Goal: Information Seeking & Learning: Learn about a topic

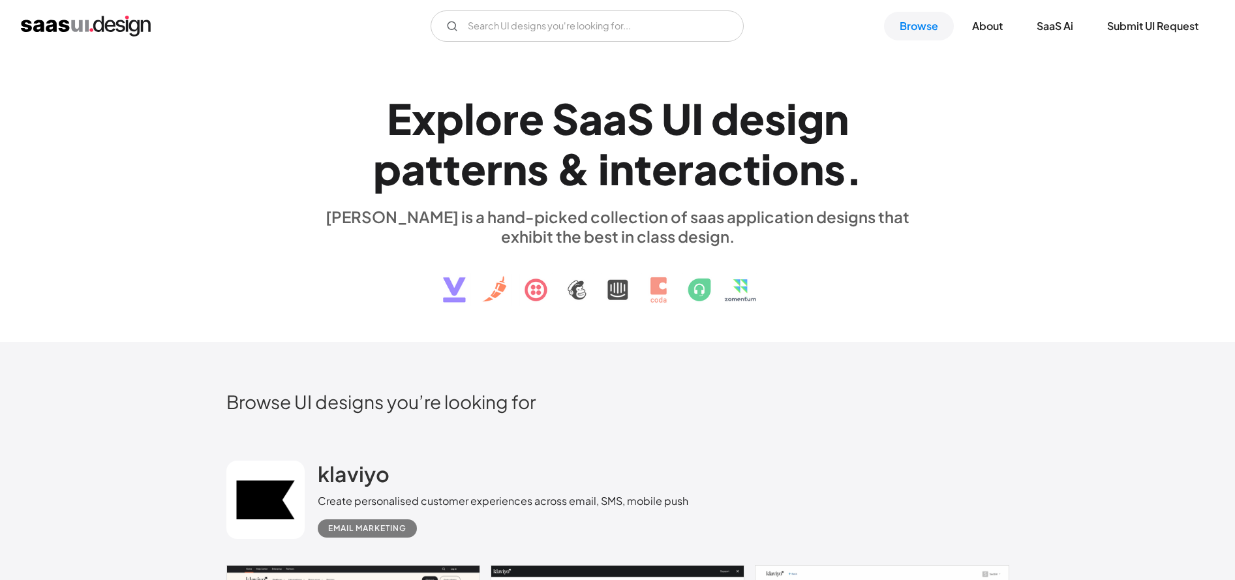
scroll to position [8, 0]
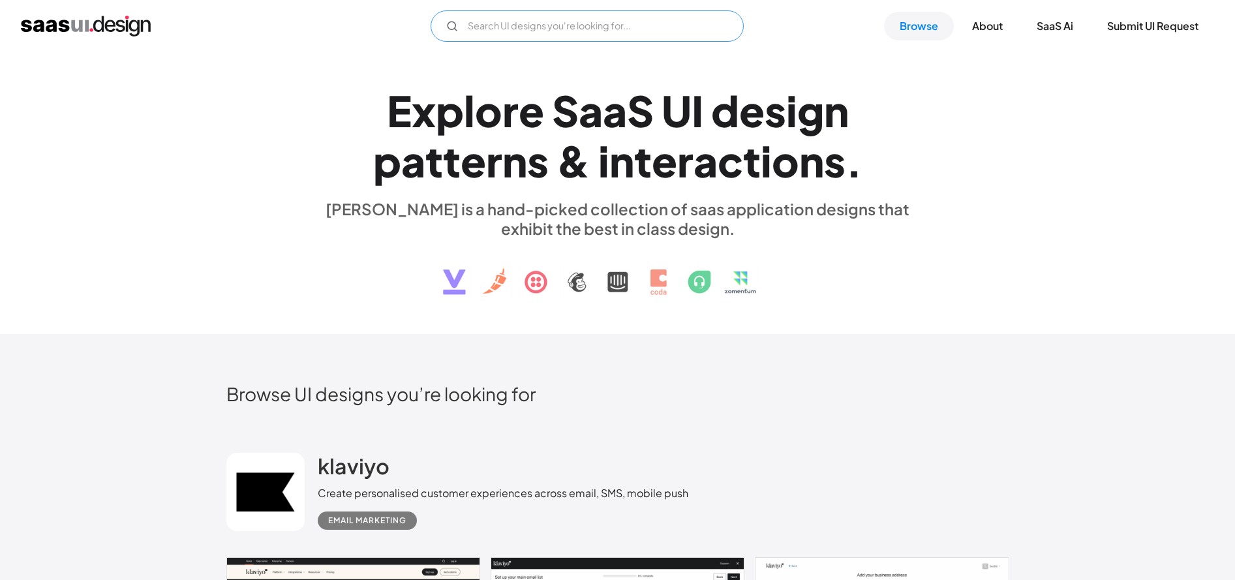
click at [583, 24] on input "Email Form" at bounding box center [587, 25] width 313 height 31
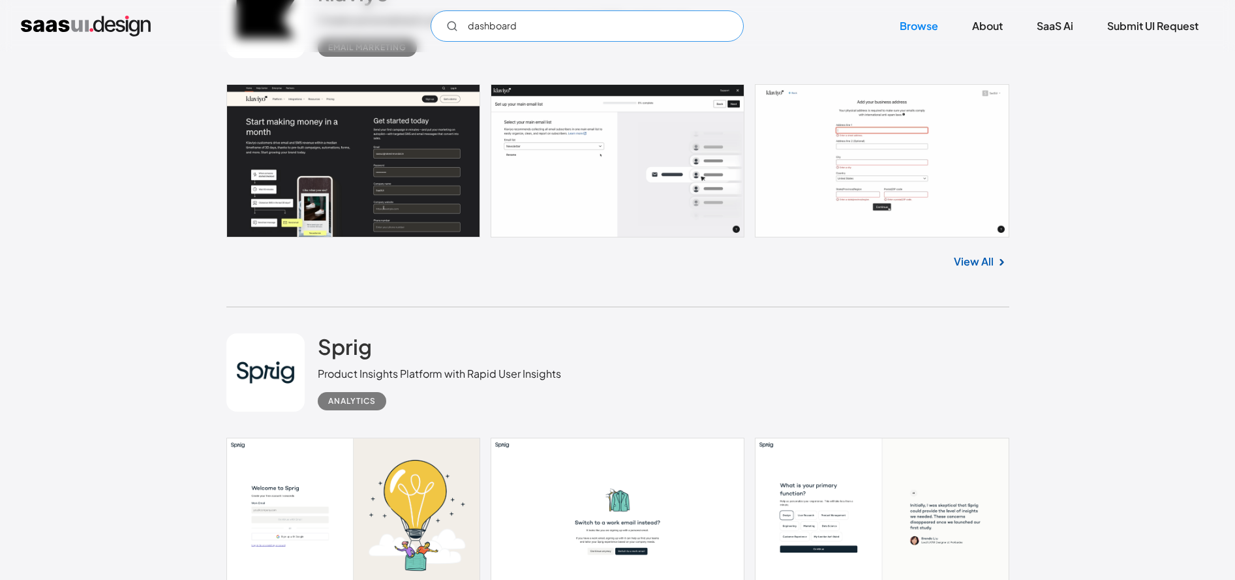
scroll to position [417, 0]
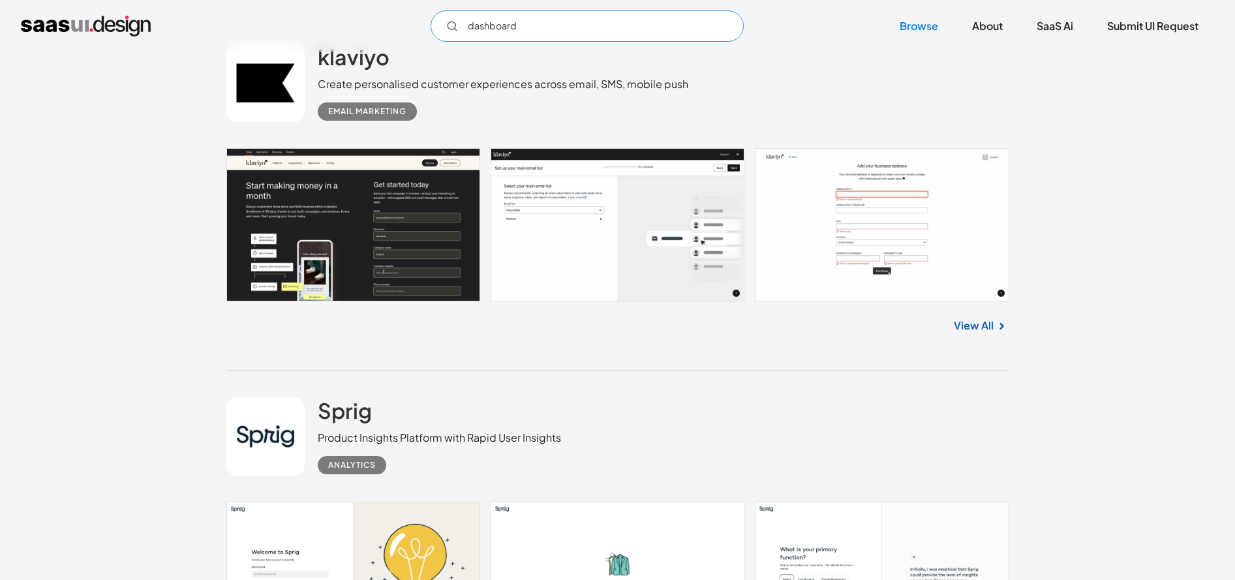
type input "dashboard"
click at [902, 260] on link at bounding box center [617, 224] width 783 height 153
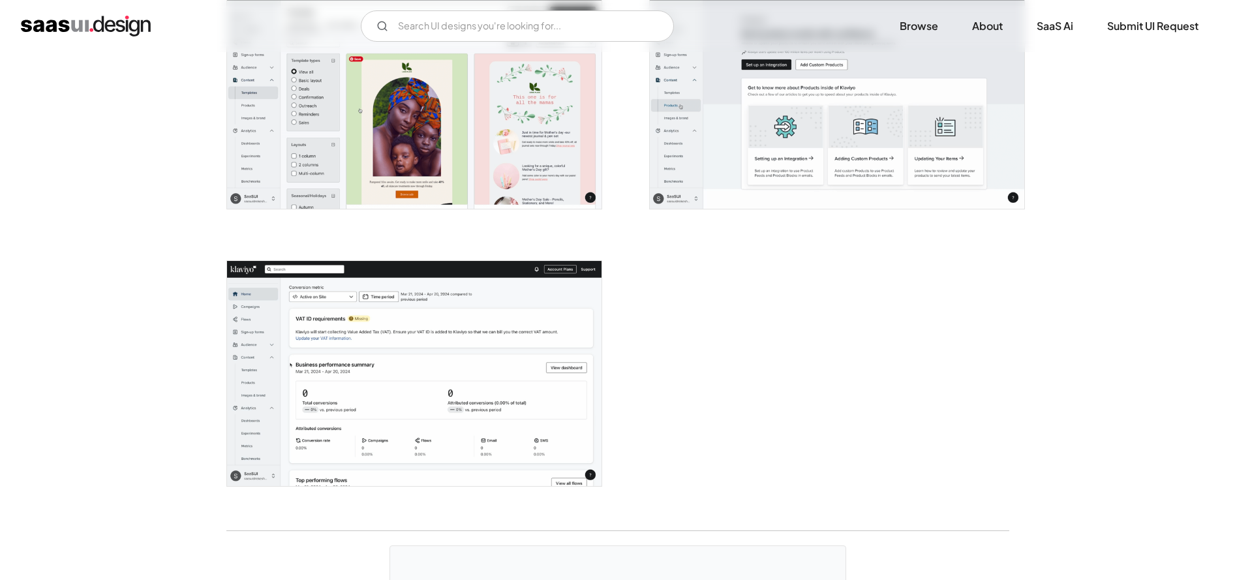
scroll to position [3451, 0]
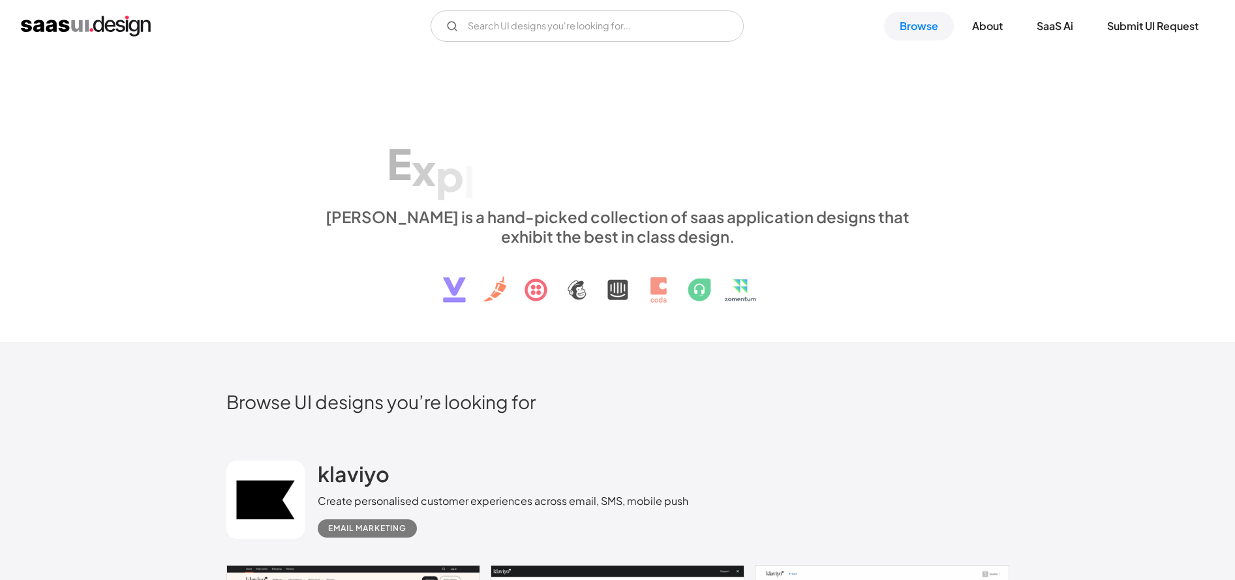
scroll to position [417, 0]
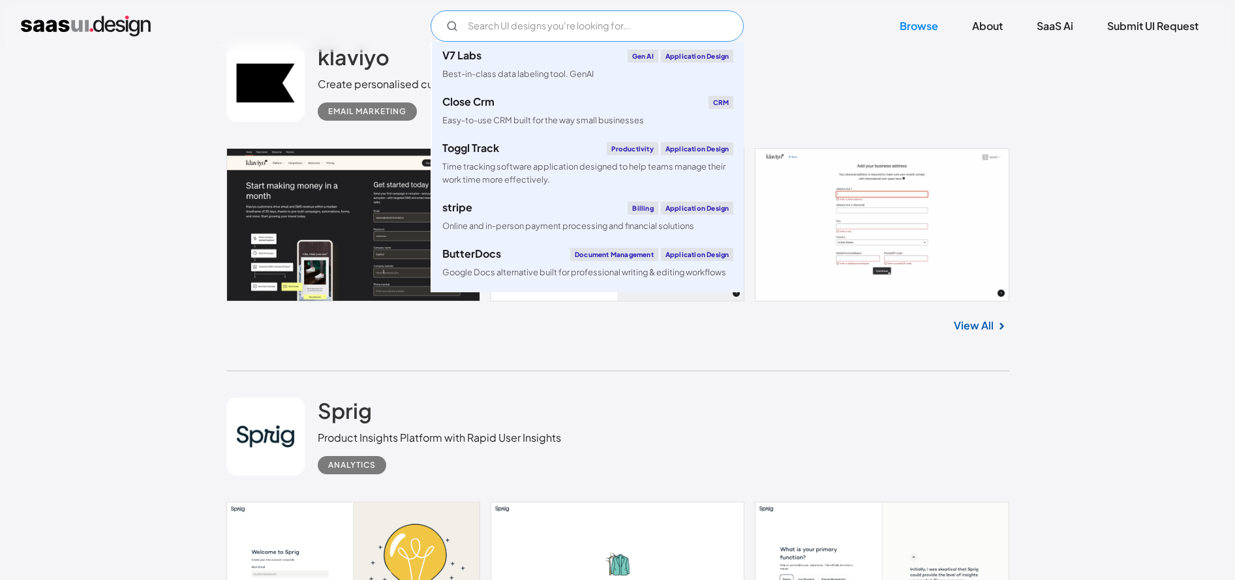
click at [483, 34] on input "Email Form" at bounding box center [587, 25] width 313 height 31
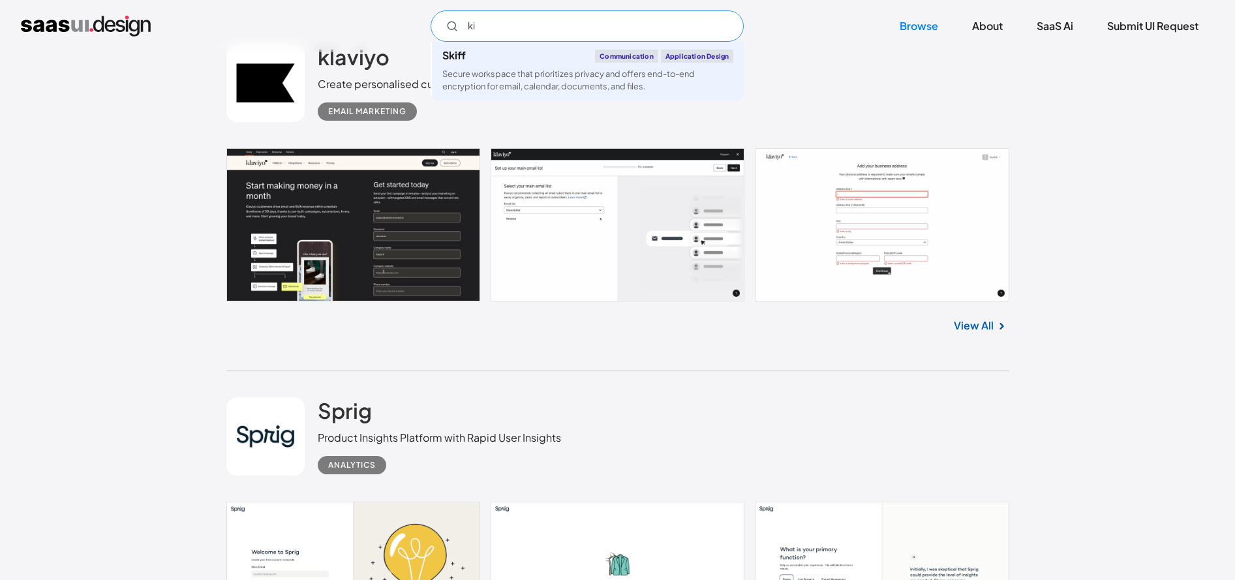
type input "kit"
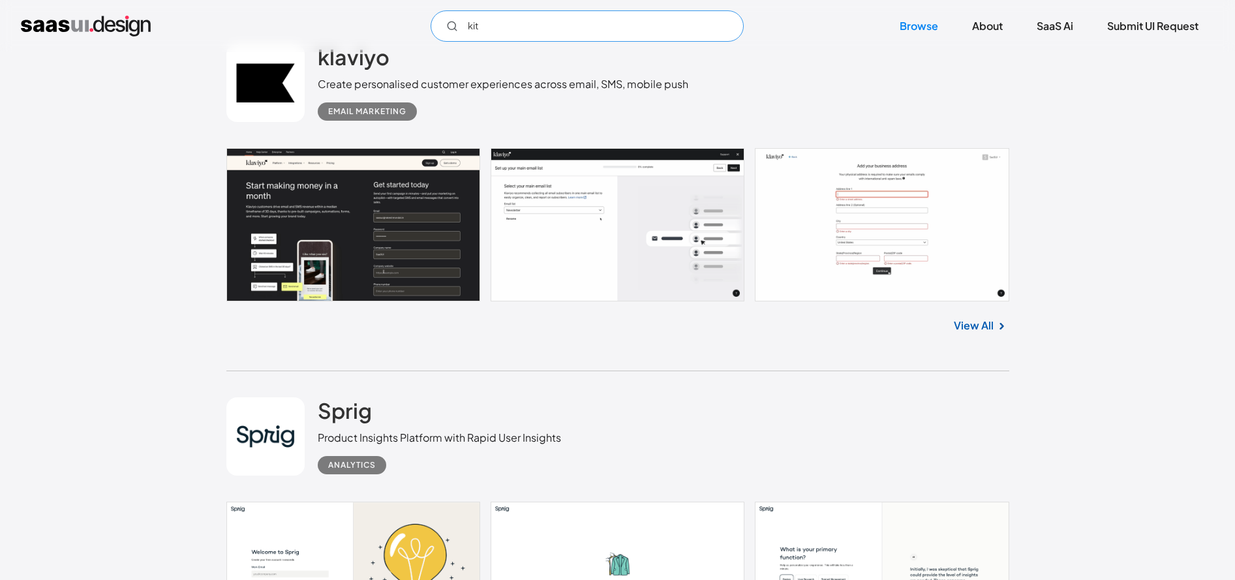
click at [491, 38] on input "kit" at bounding box center [587, 25] width 313 height 31
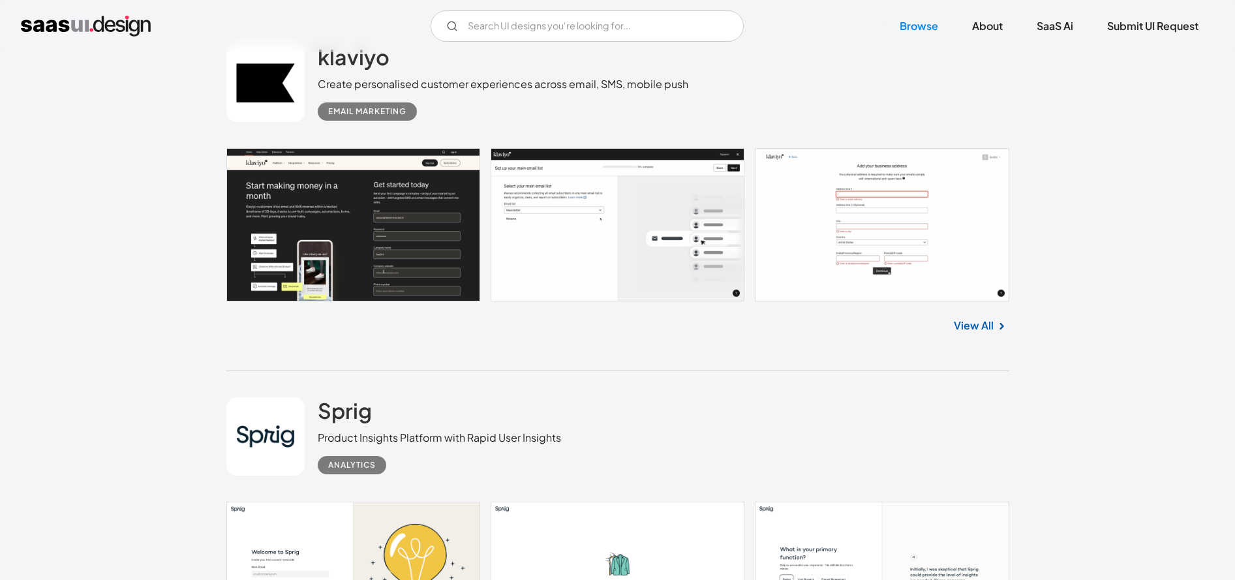
scroll to position [752, 0]
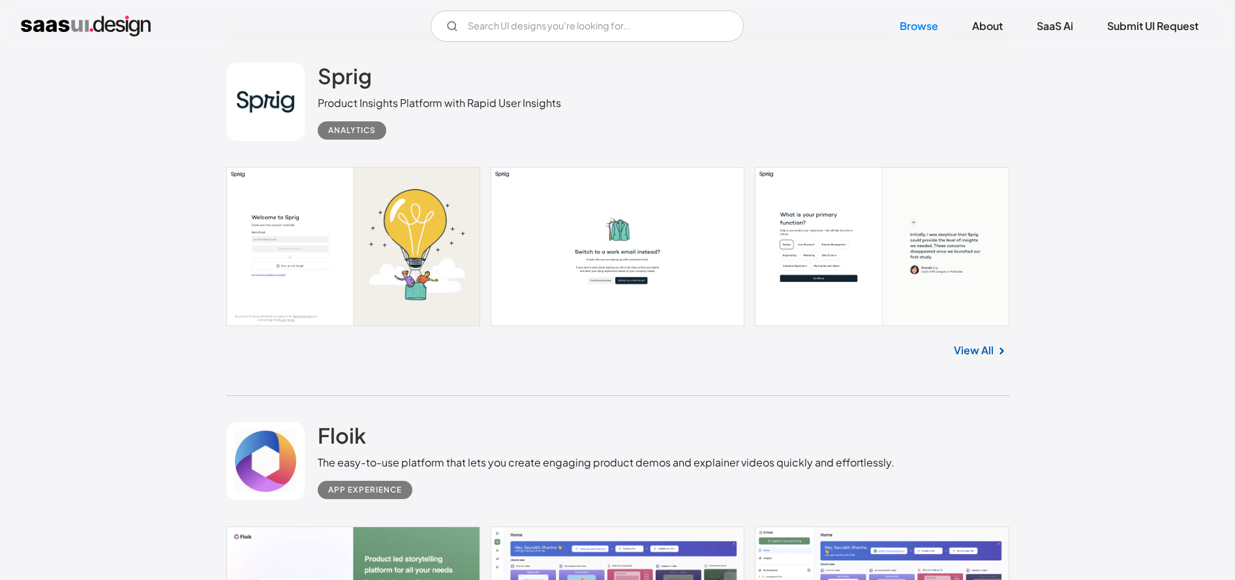
click at [966, 347] on link "View All" at bounding box center [974, 351] width 40 height 16
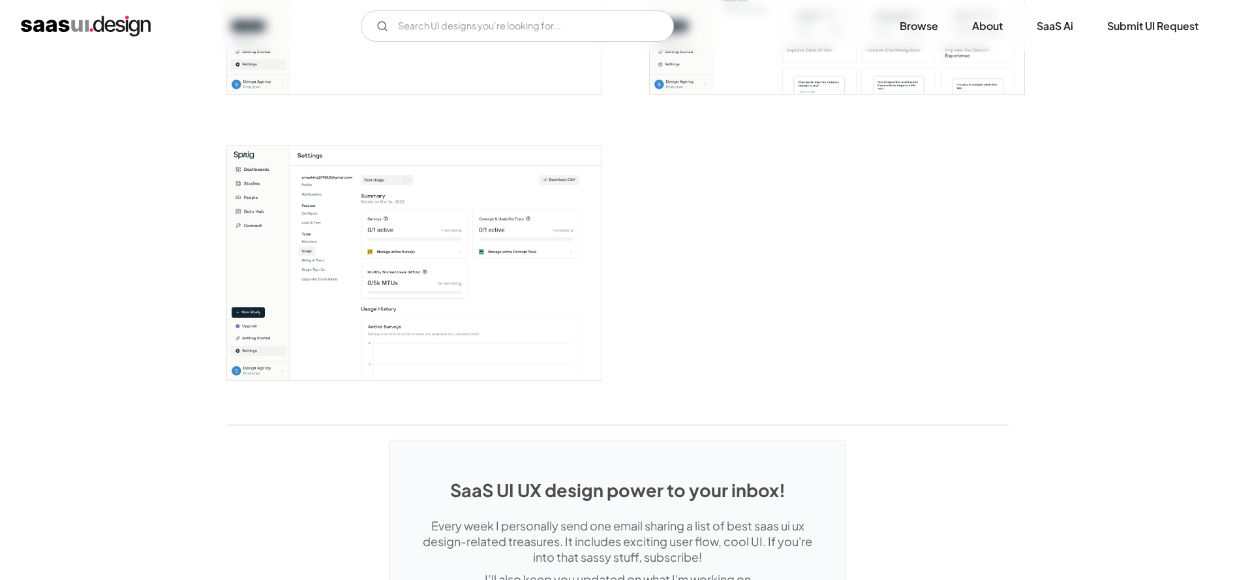
scroll to position [3079, 0]
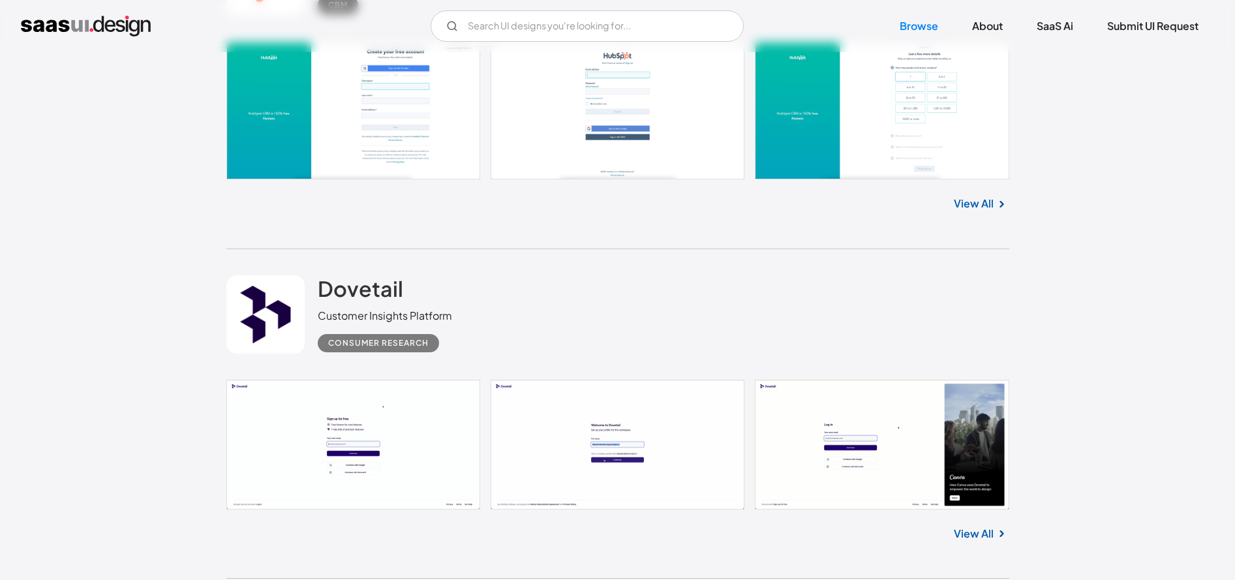
scroll to position [2603, 0]
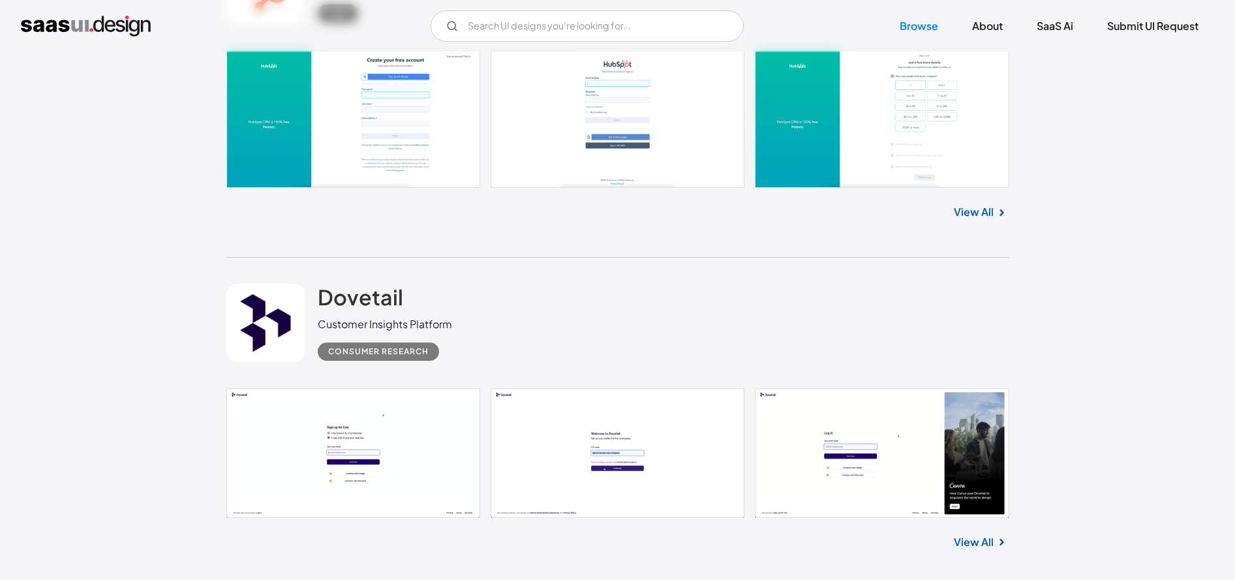
click at [965, 210] on link "View All" at bounding box center [974, 212] width 40 height 16
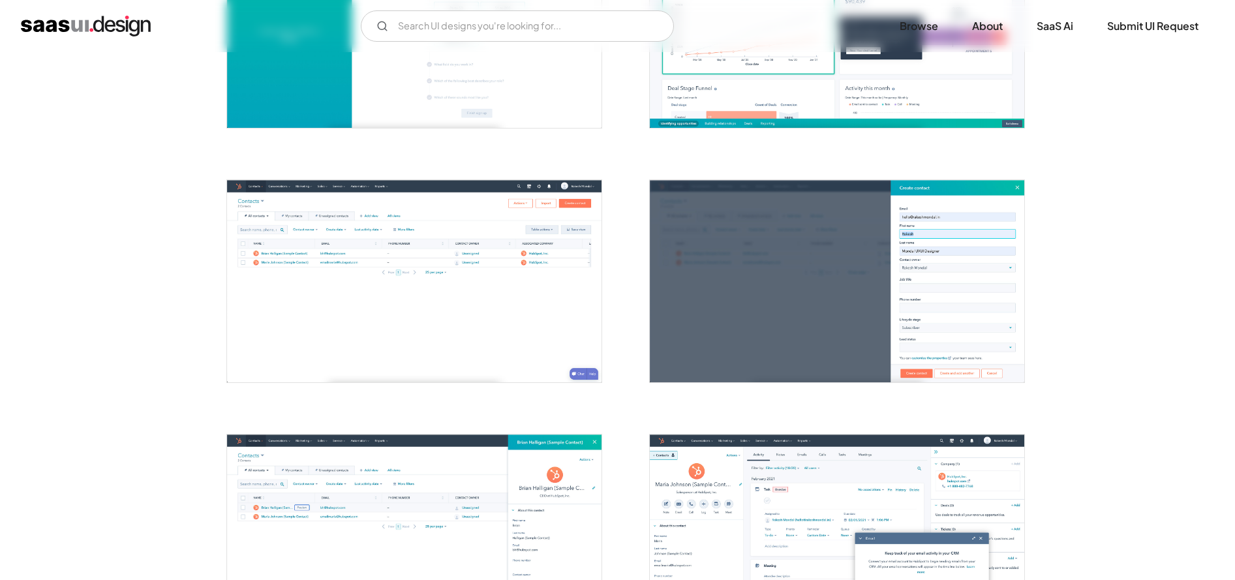
scroll to position [1002, 0]
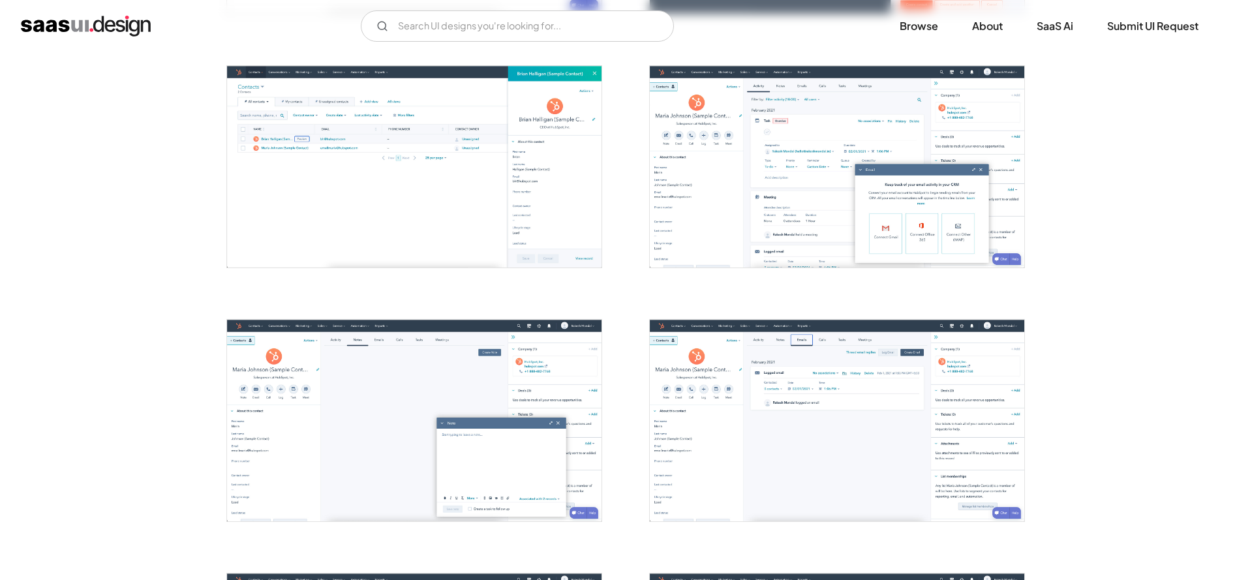
click at [778, 157] on img "open lightbox" at bounding box center [837, 167] width 374 height 202
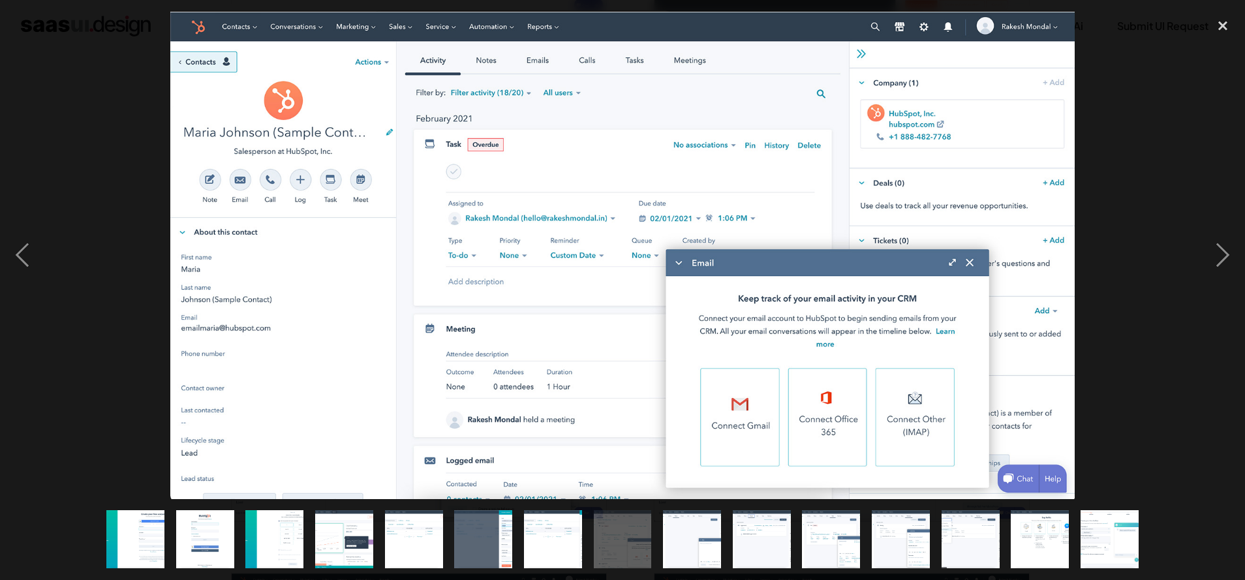
click at [1140, 142] on div at bounding box center [622, 255] width 1245 height 487
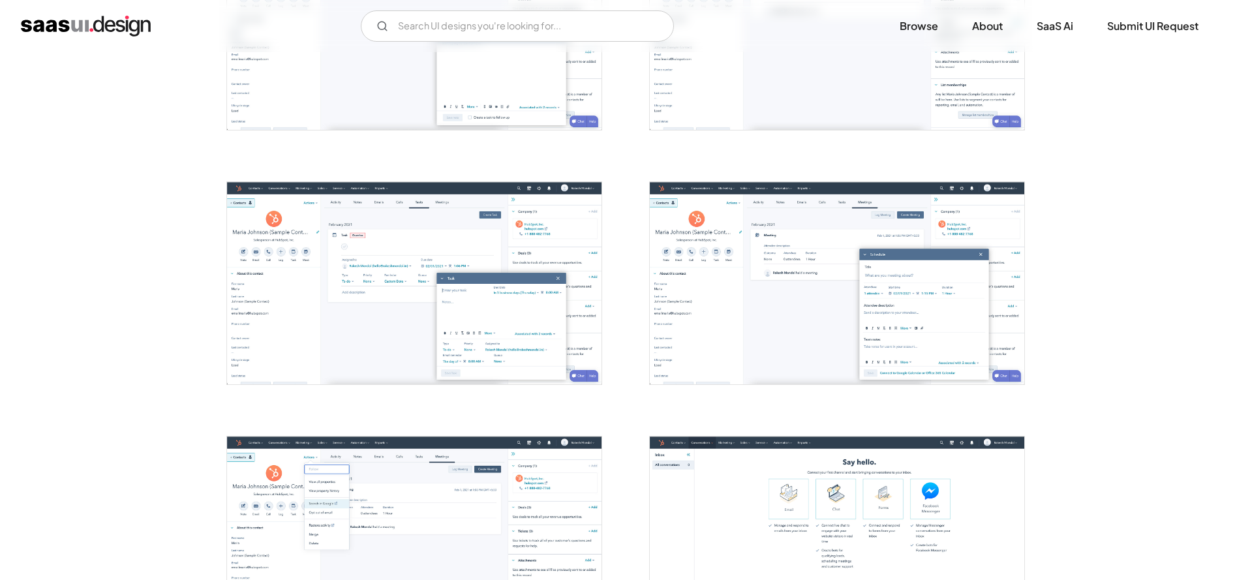
scroll to position [1664, 0]
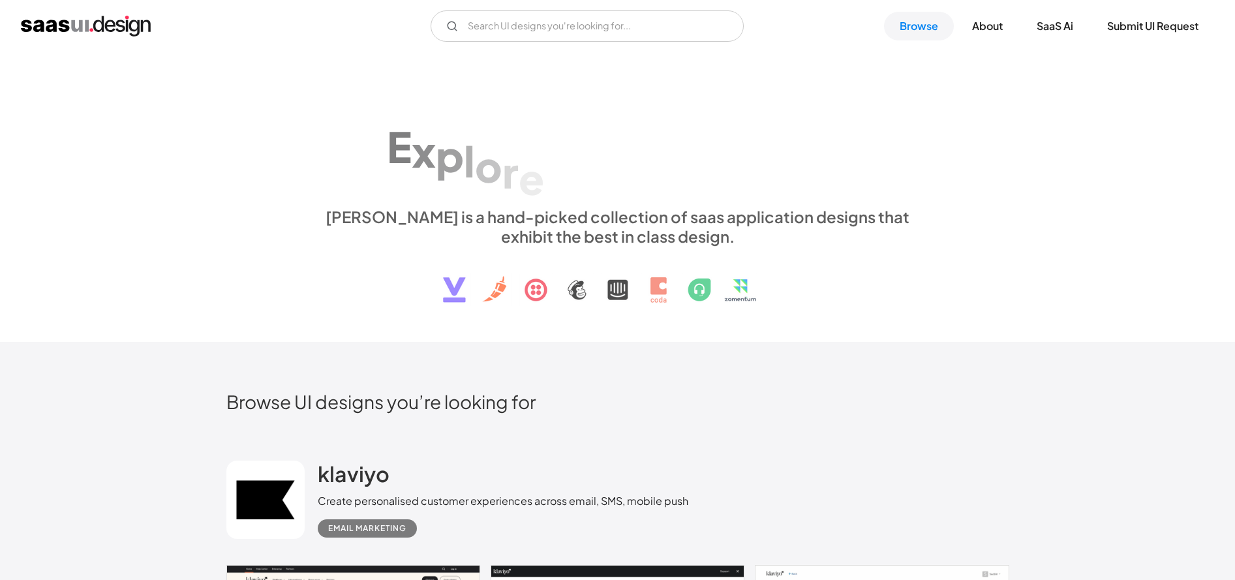
scroll to position [2603, 0]
